Goal: Information Seeking & Learning: Learn about a topic

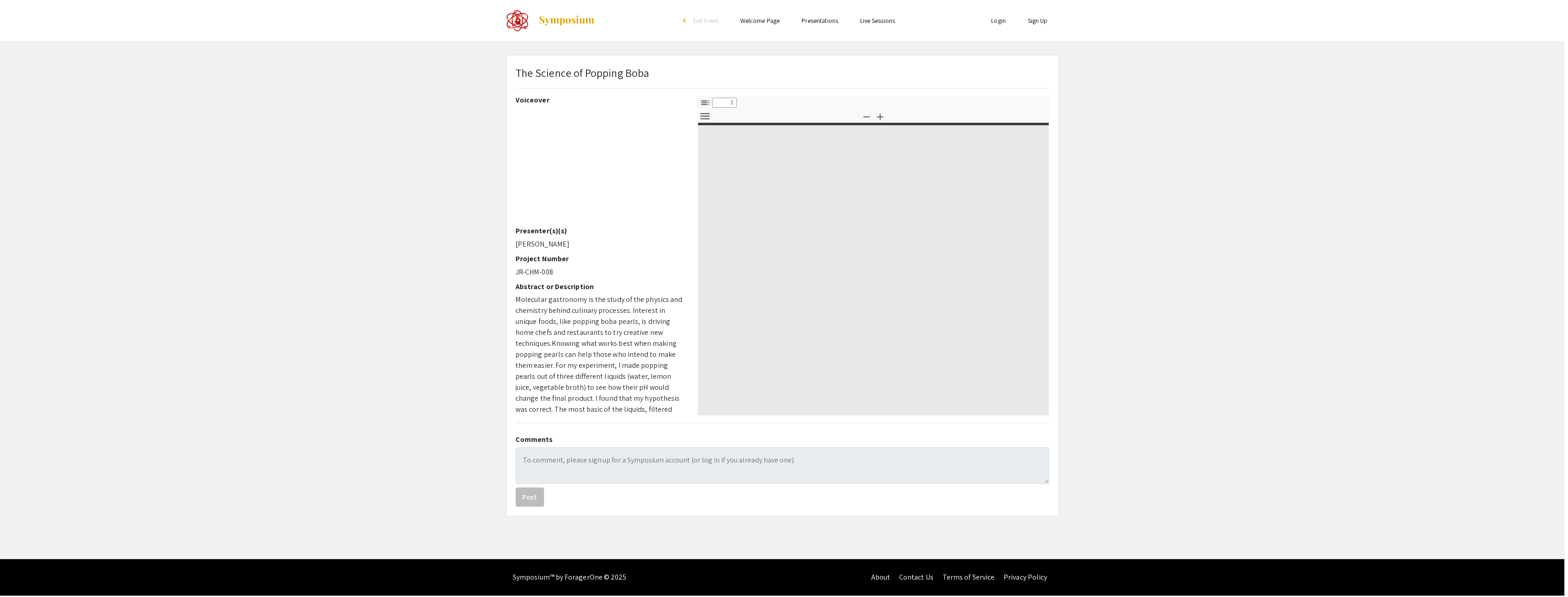
select select "custom"
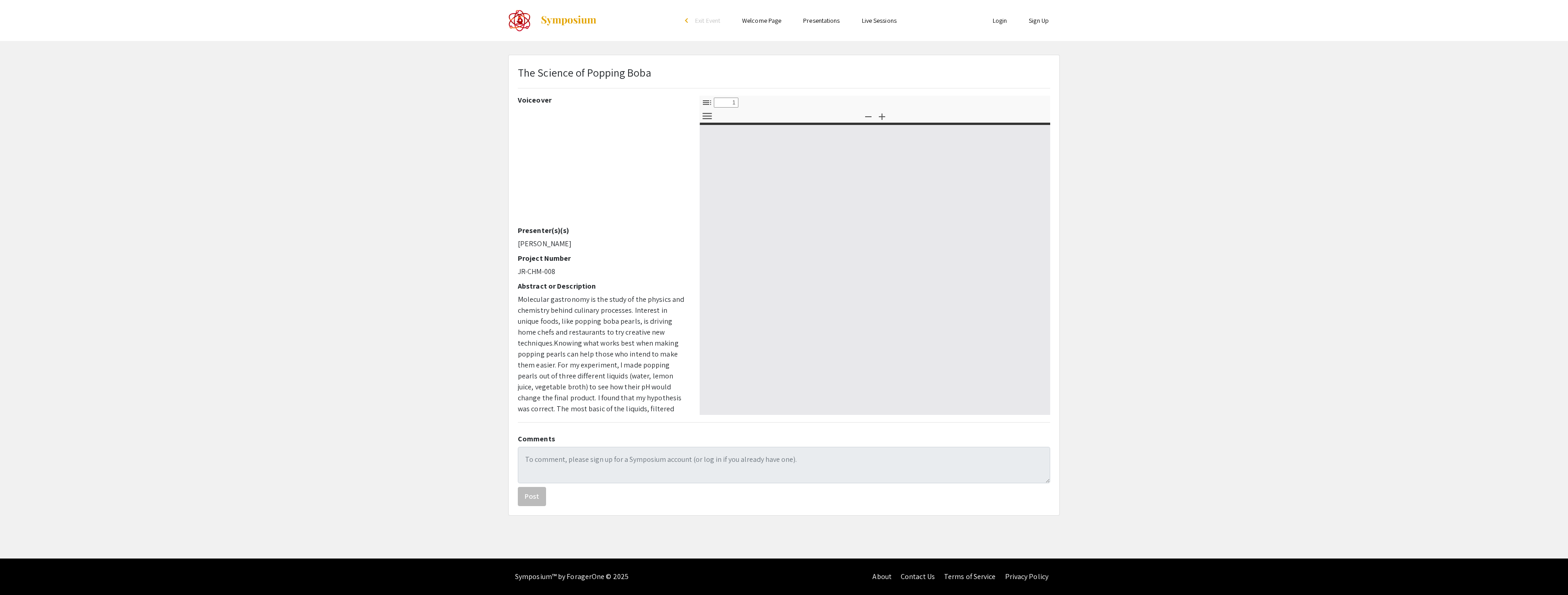
type input "0"
select select "custom"
type input "1"
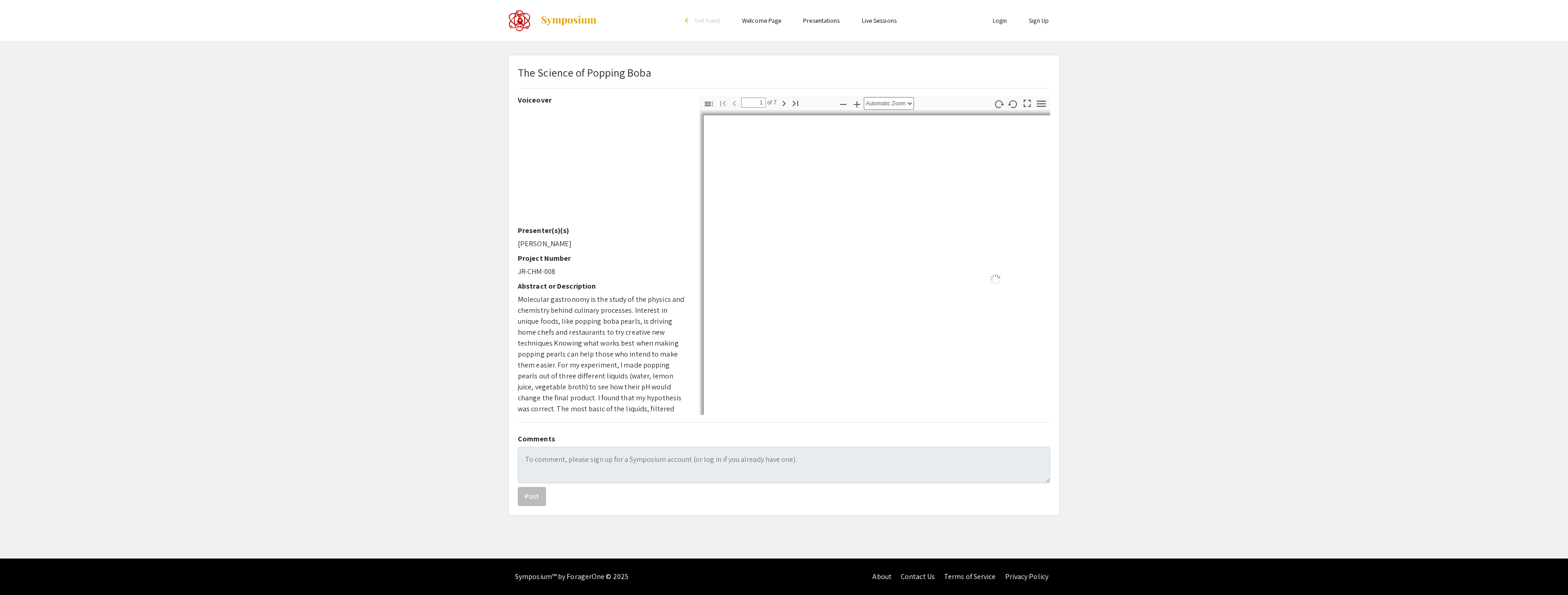
select select "auto"
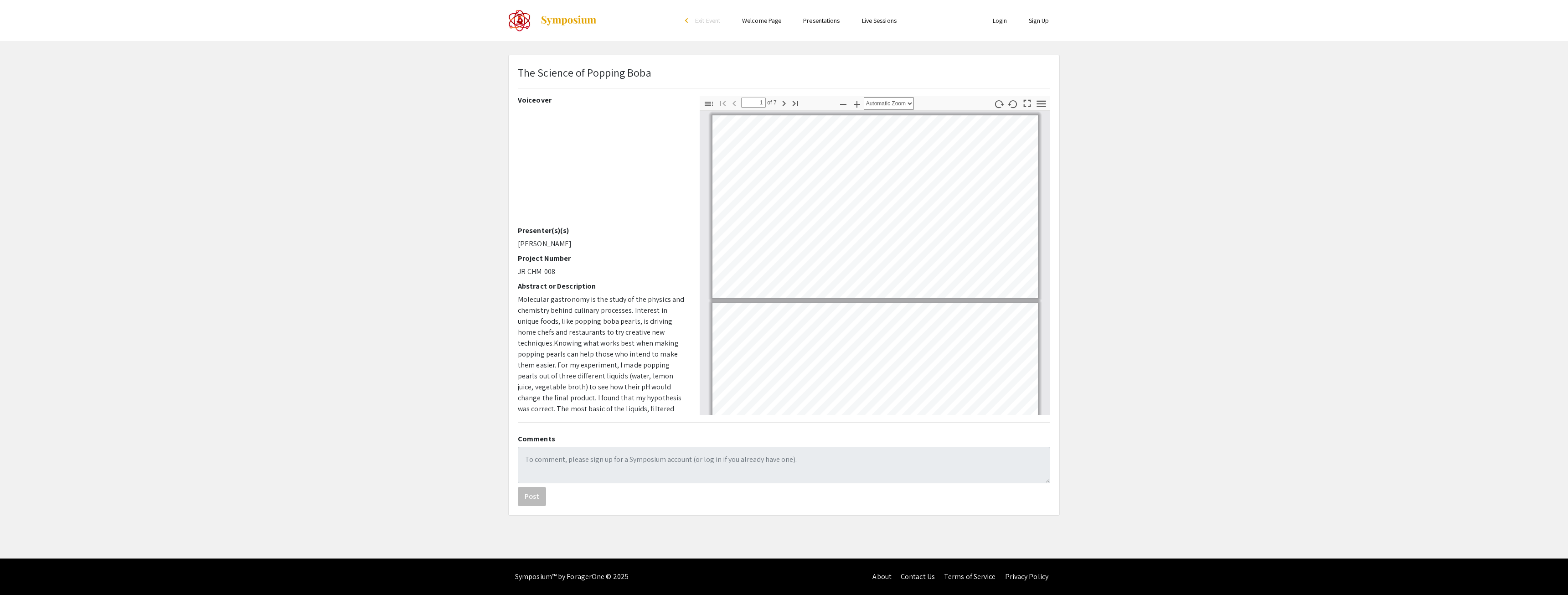
scroll to position [2, 0]
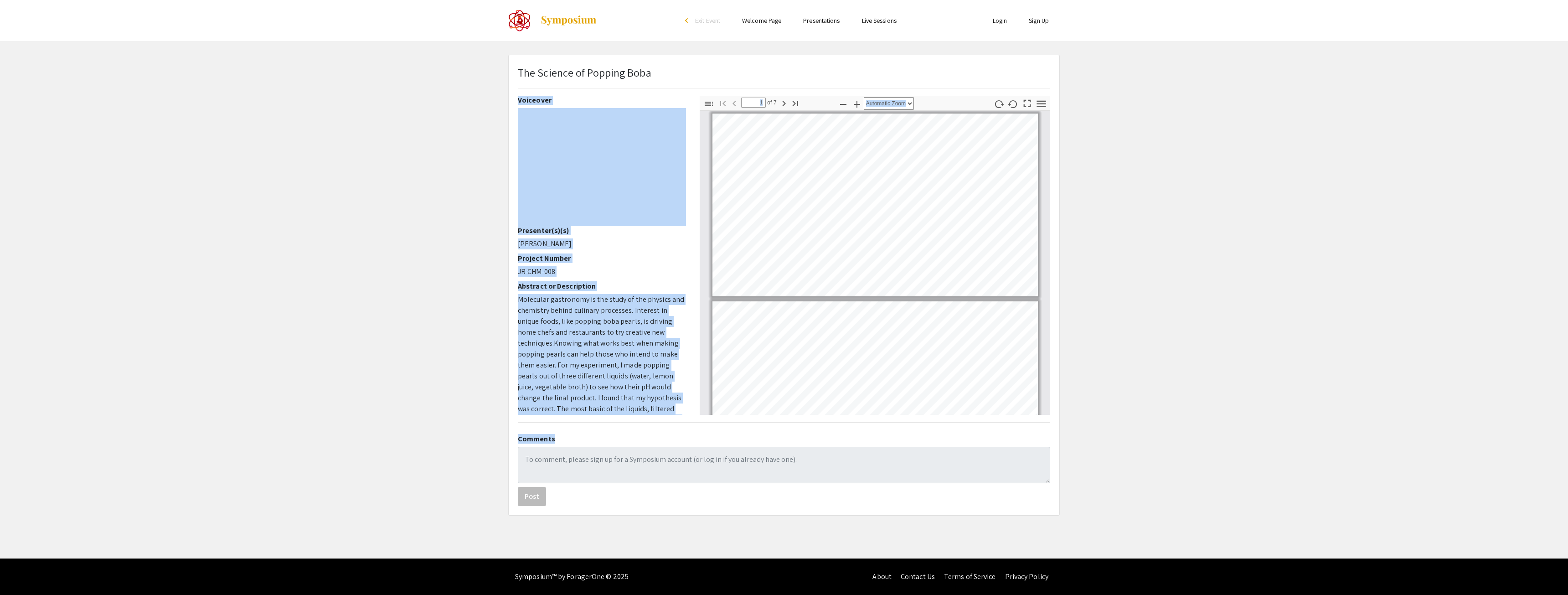
drag, startPoint x: 1168, startPoint y: 474, endPoint x: 1168, endPoint y: 482, distance: 8.0
click at [1168, 481] on app-presentation "The Science of Popping Boba Voiceover Presenter(s)(s) Chloe McCrea Project Numb…" at bounding box center [784, 285] width 1568 height 461
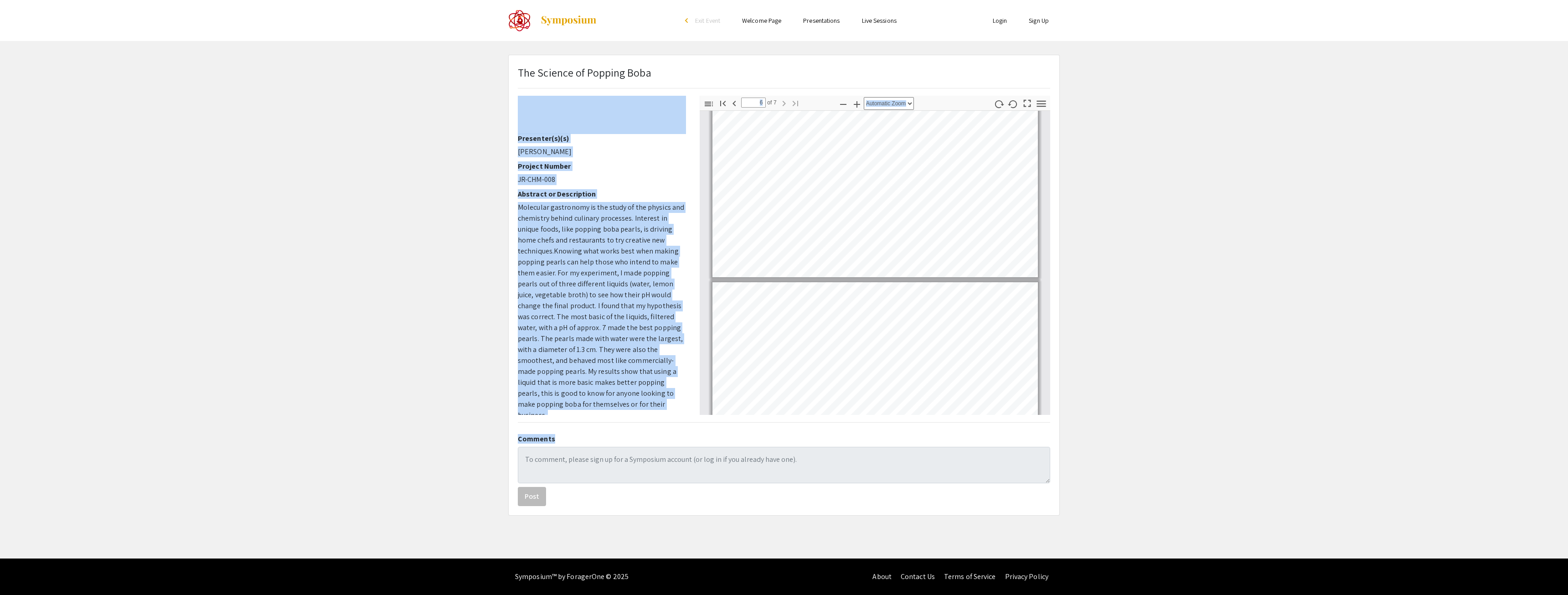
scroll to position [958, 0]
type input "7"
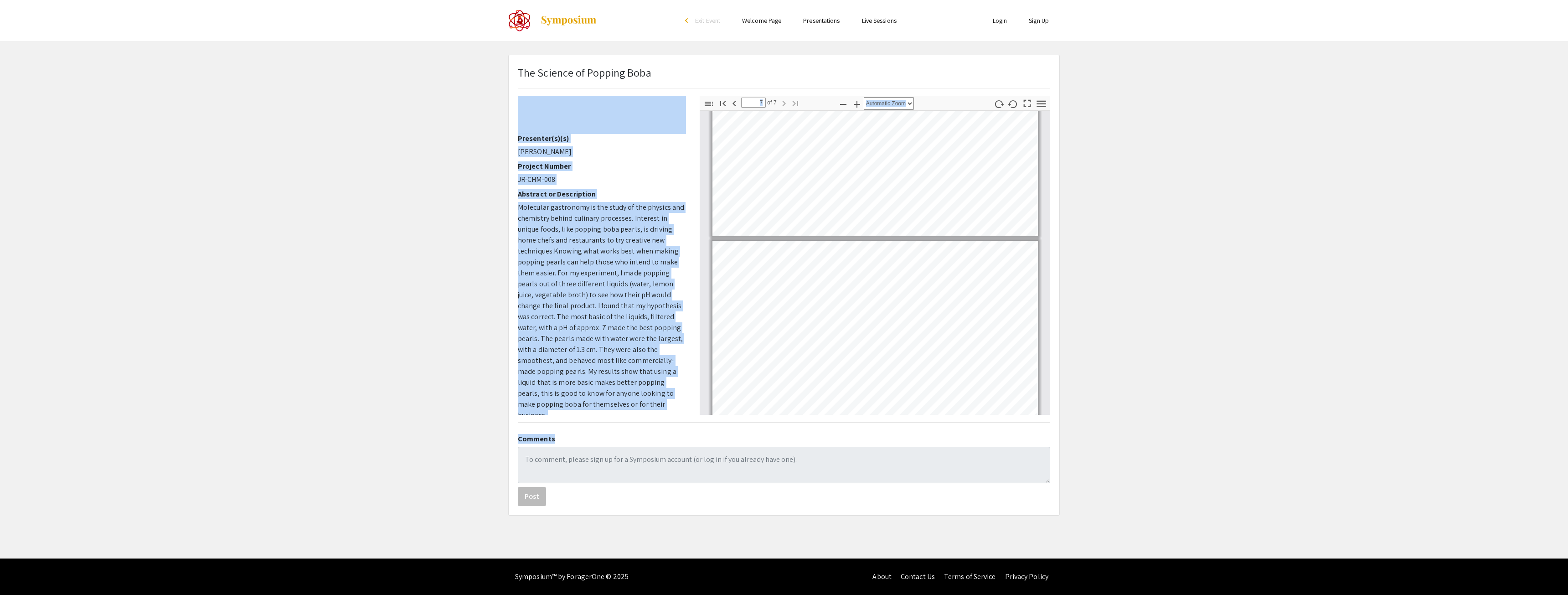
scroll to position [1015, 0]
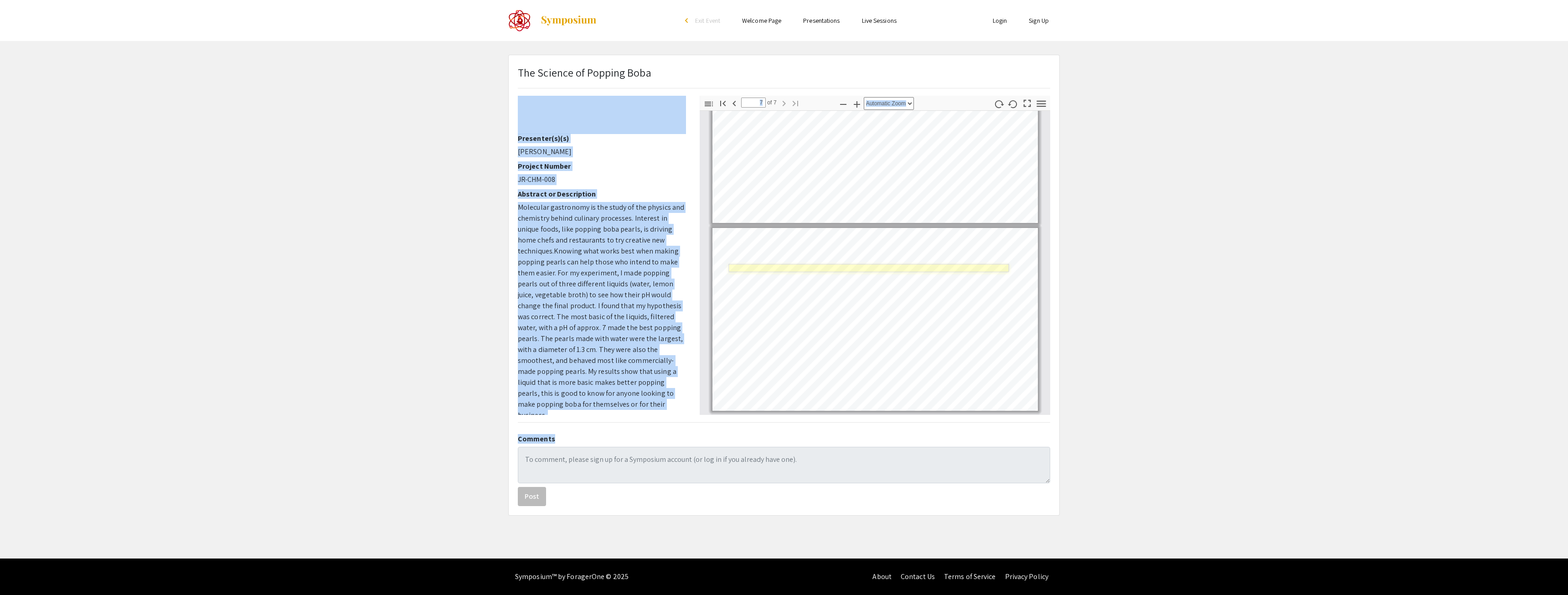
click at [768, 271] on link "Page 7" at bounding box center [870, 268] width 281 height 8
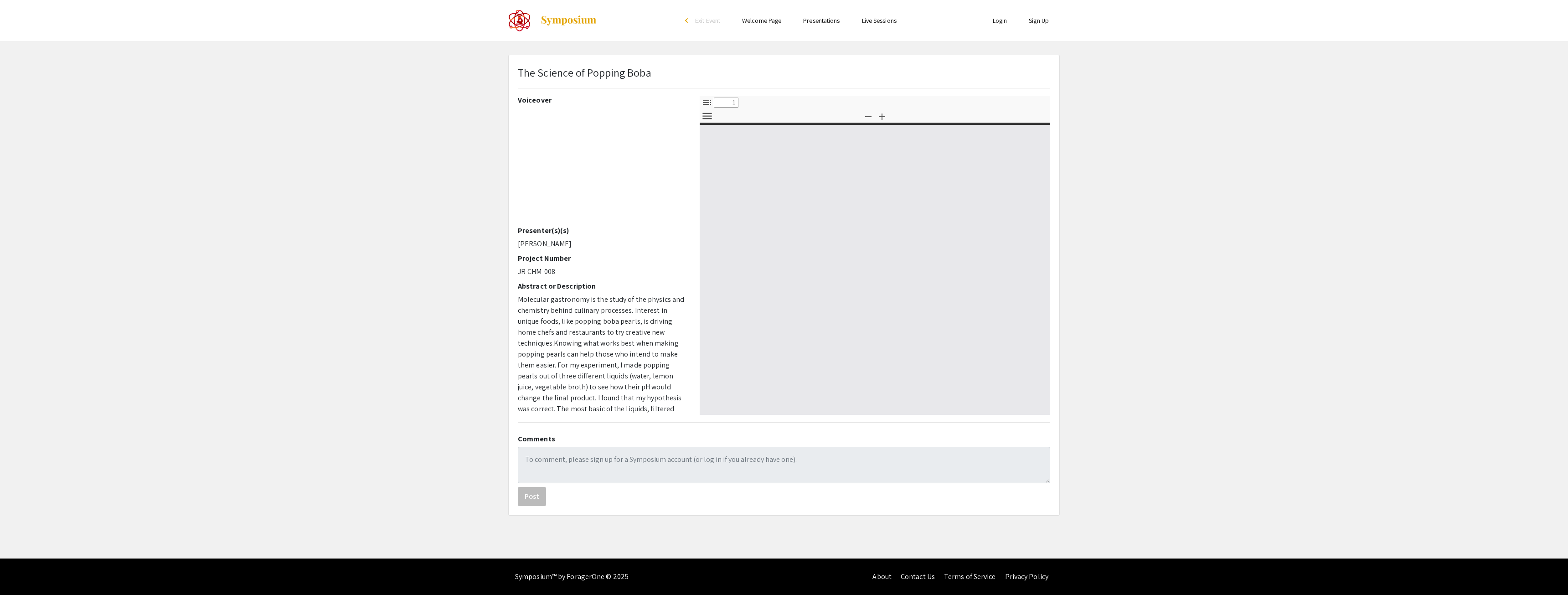
select select "custom"
type input "0"
select select "auto"
type input "1"
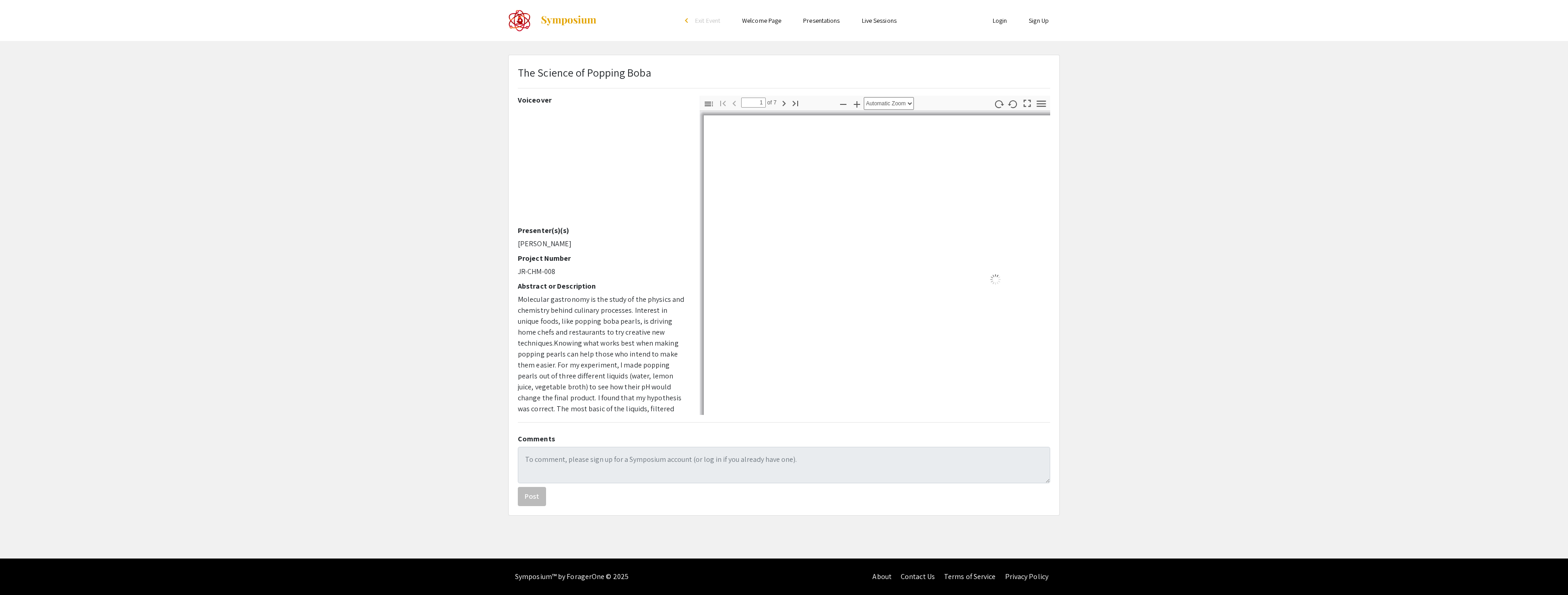
select select "auto"
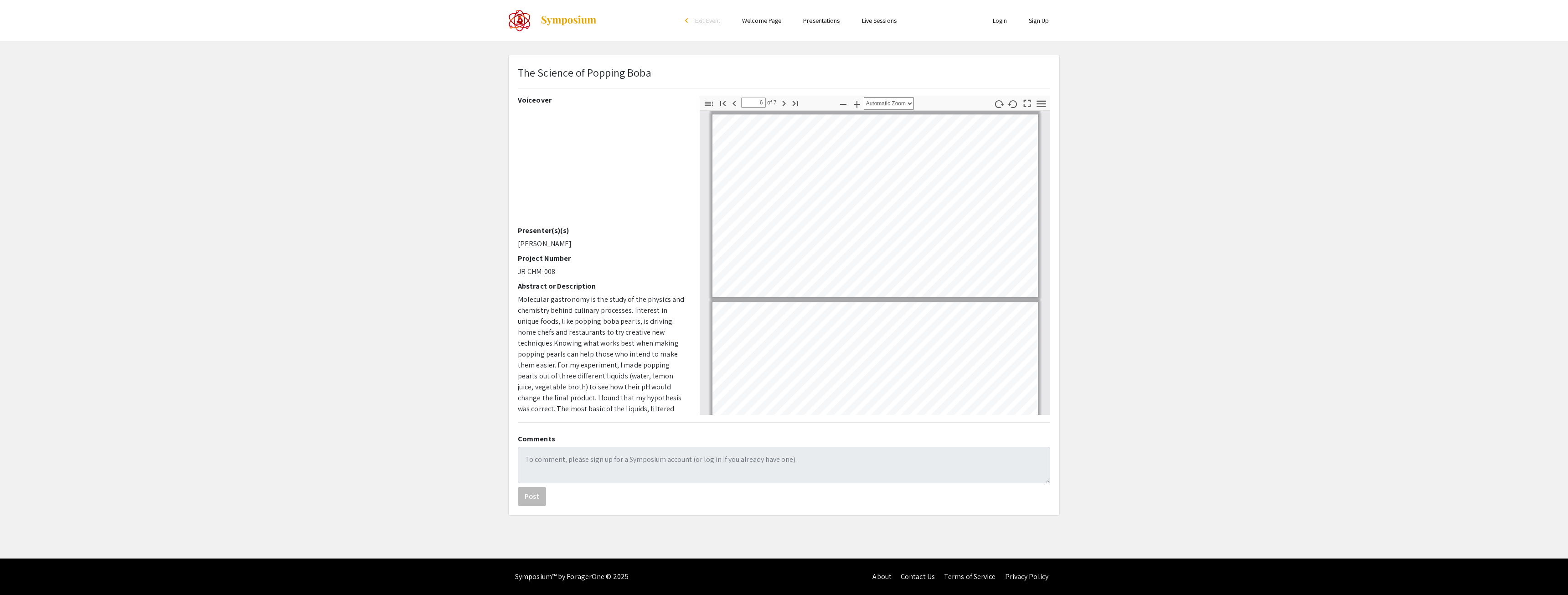
type input "7"
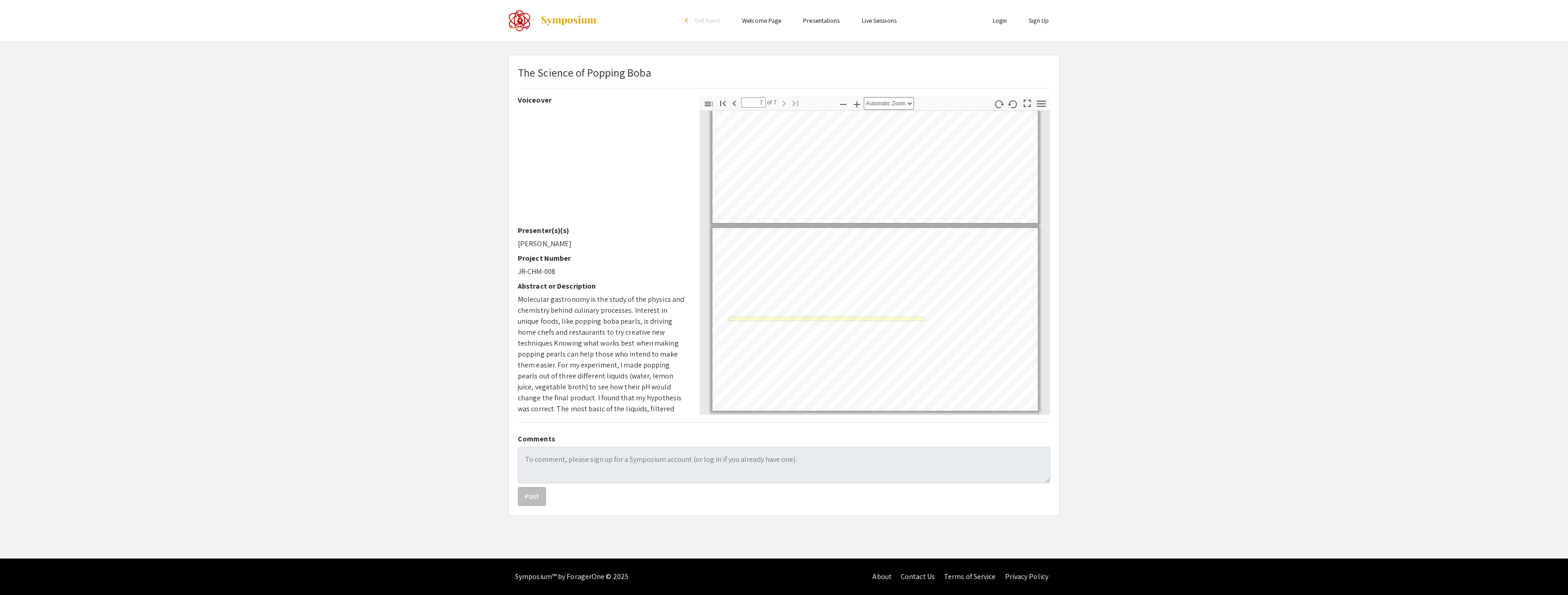
click at [747, 317] on link "Page 7" at bounding box center [827, 319] width 195 height 4
click at [754, 356] on link "Page 7" at bounding box center [871, 357] width 284 height 8
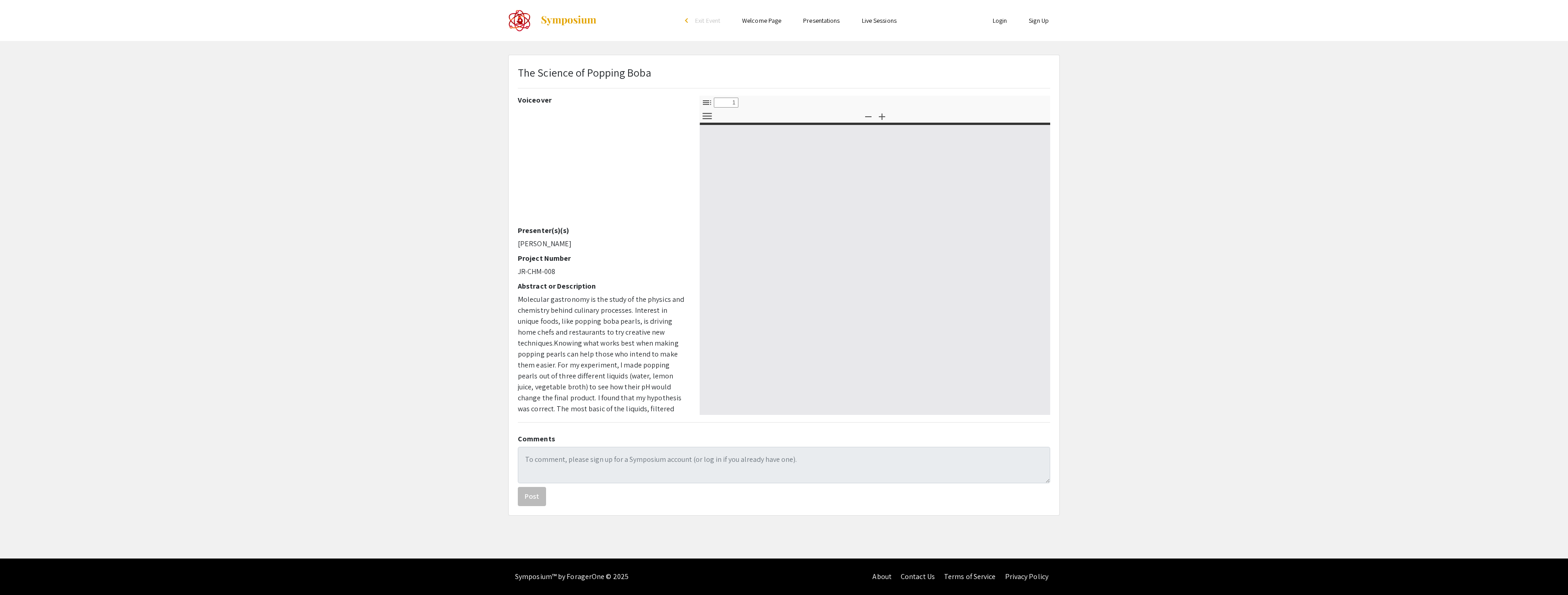
select select "custom"
type input "0"
select select "auto"
type input "1"
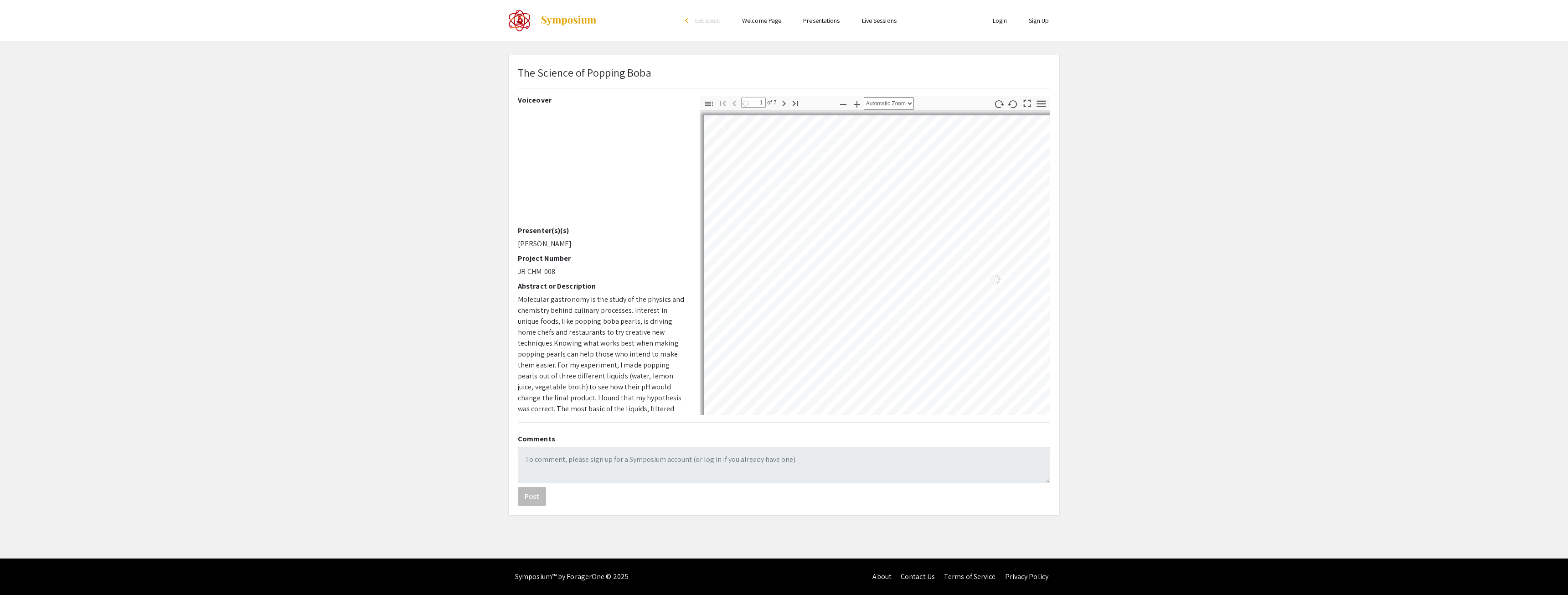
select select "auto"
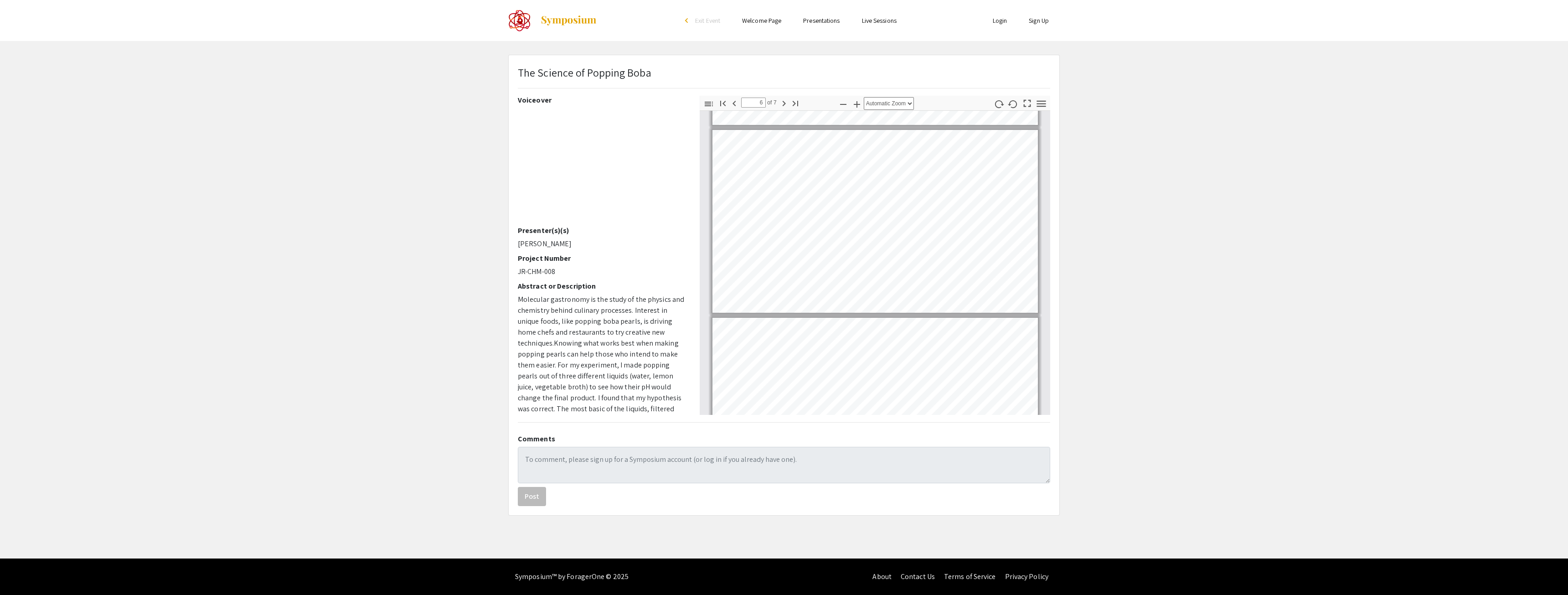
type input "7"
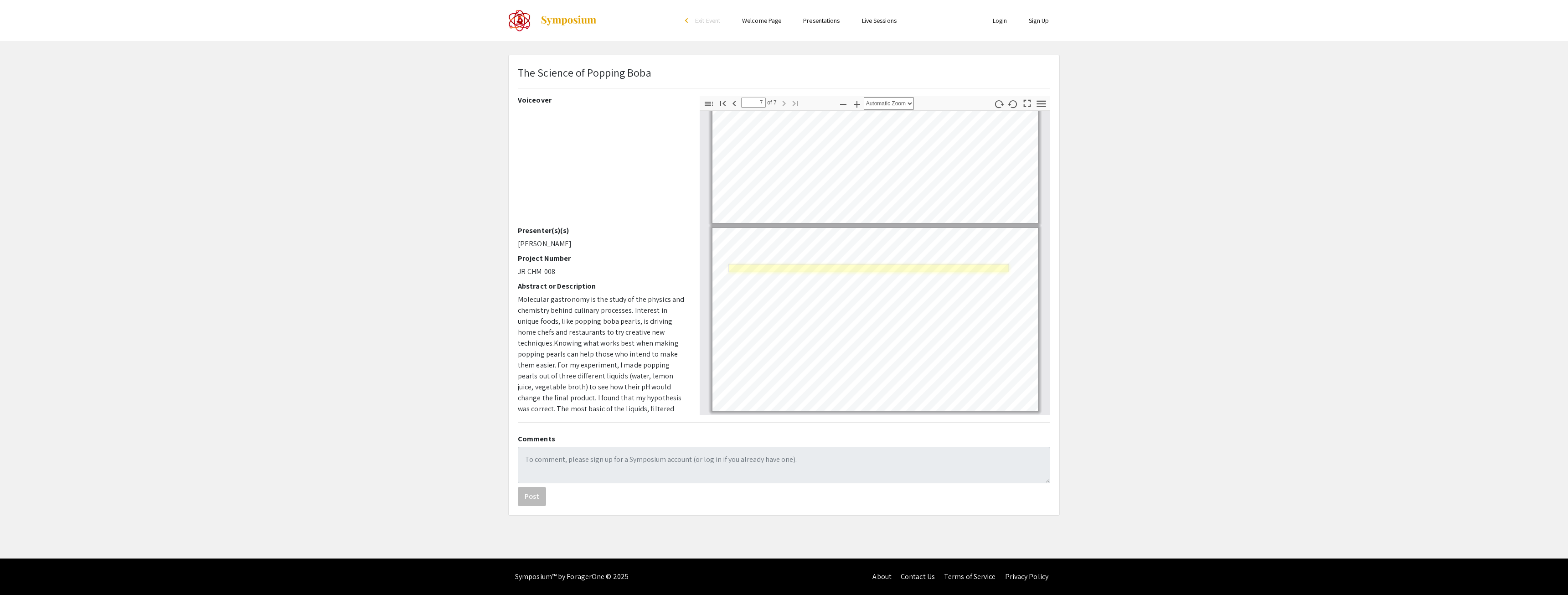
click at [822, 267] on link "Page 7" at bounding box center [870, 268] width 281 height 8
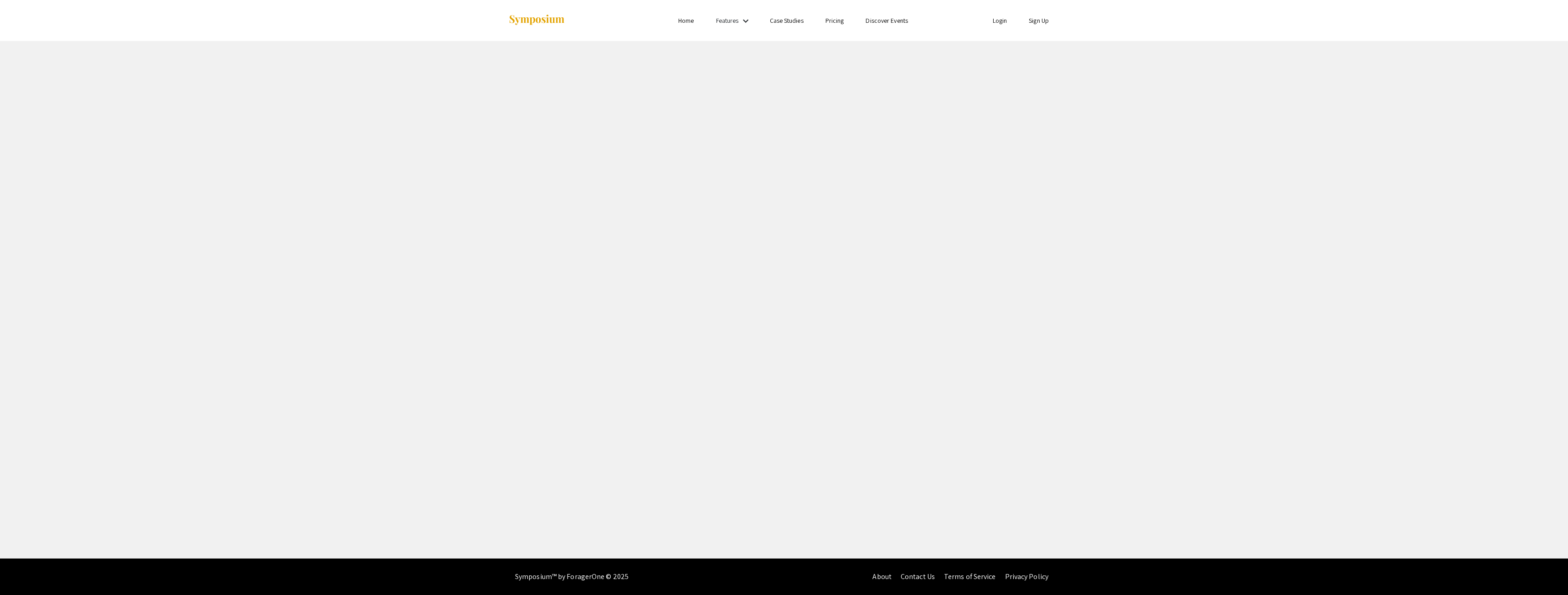
select select "custom"
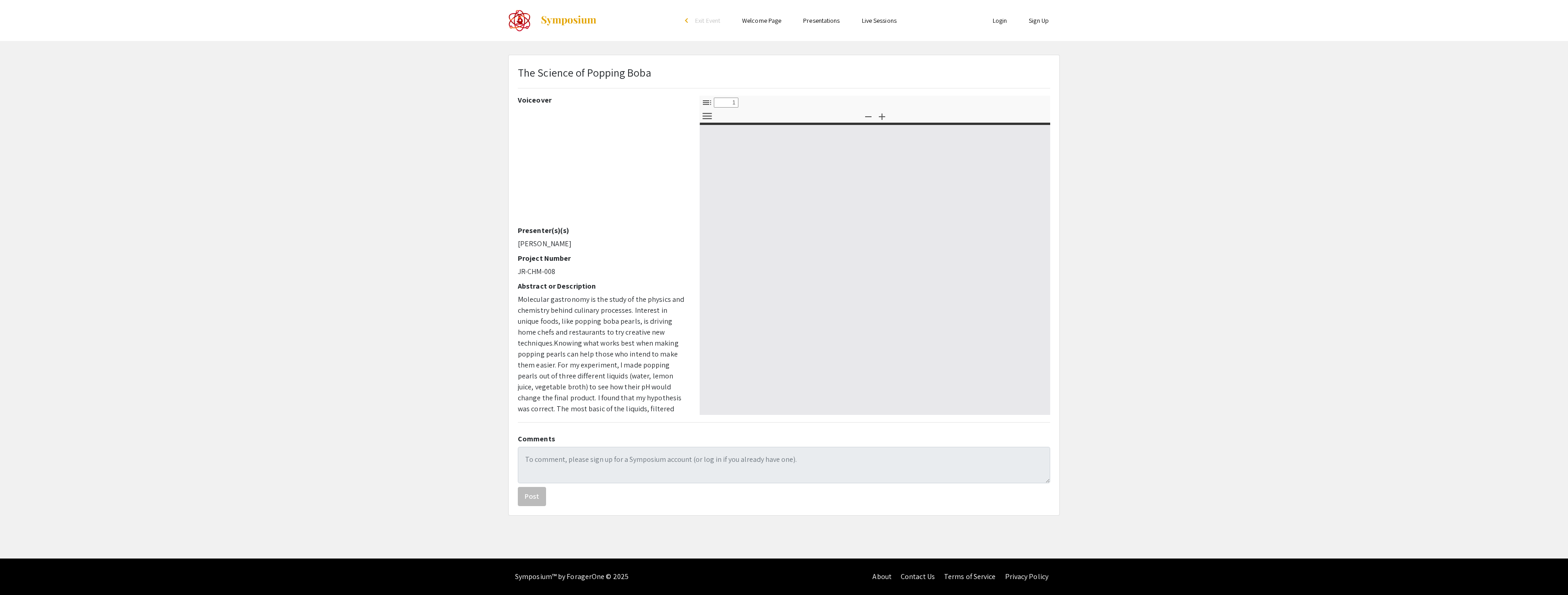
type input "0"
select select "auto"
type input "1"
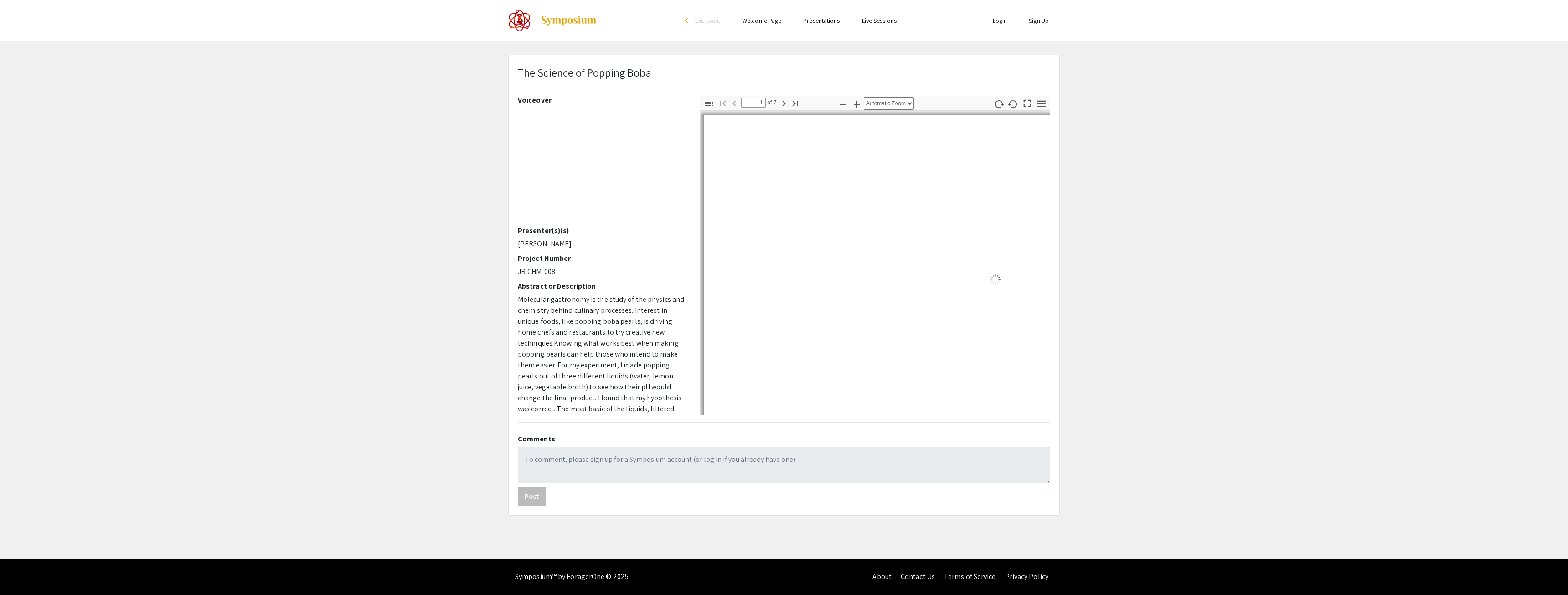
select select "auto"
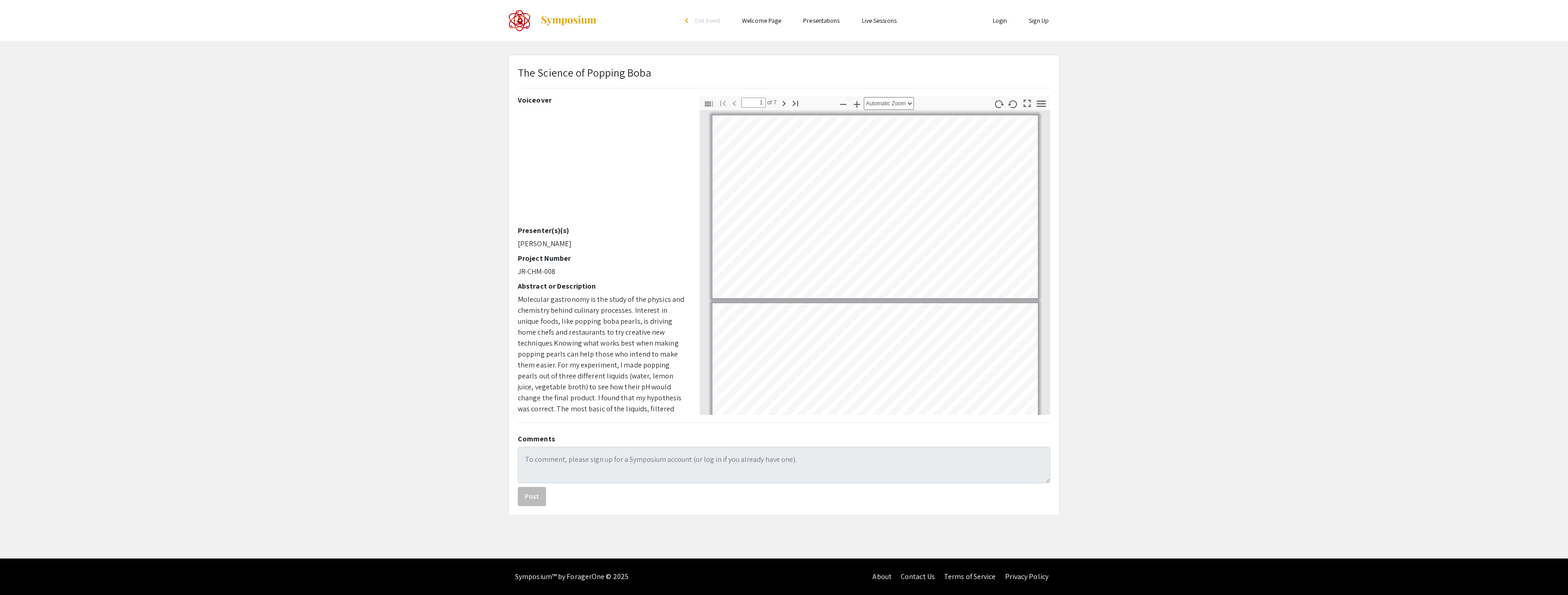
scroll to position [2, 0]
